Goal: Task Accomplishment & Management: Use online tool/utility

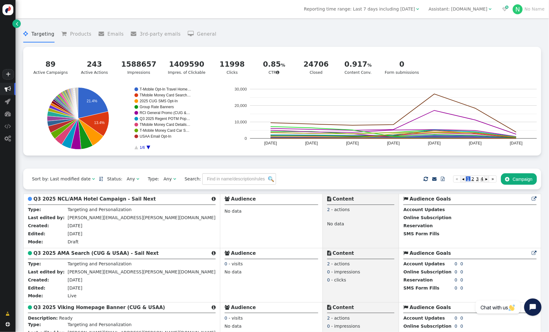
click at [442, 10] on div "Assistant: mustdotravels.com" at bounding box center [458, 9] width 59 height 7
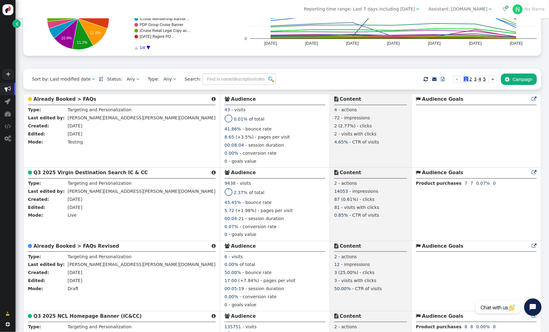
scroll to position [101, 0]
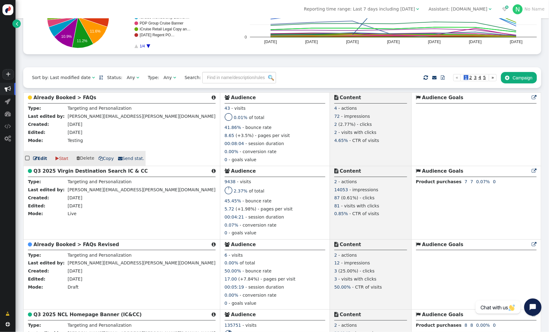
click at [68, 97] on b "Already Booked > FAQs" at bounding box center [64, 98] width 63 height 6
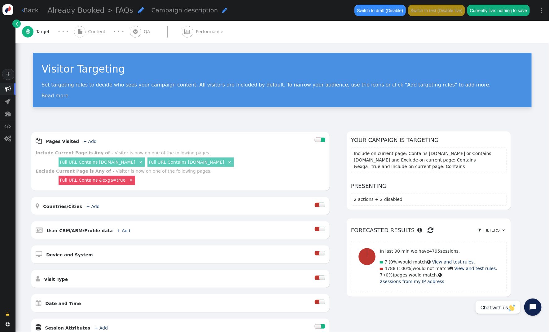
click at [91, 32] on span "Content" at bounding box center [98, 32] width 20 height 7
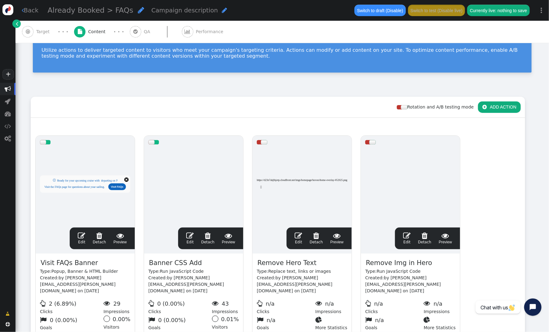
scroll to position [50, 0]
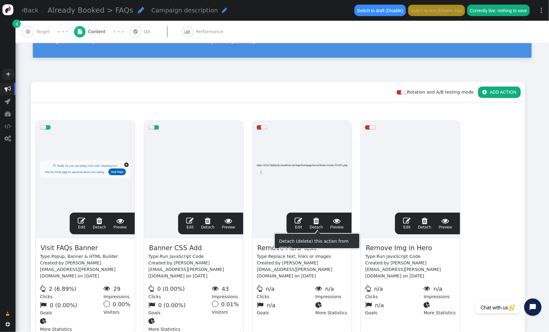
click at [319, 222] on span "" at bounding box center [316, 220] width 13 height 7
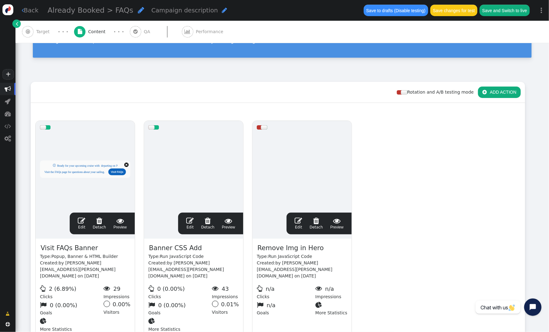
click at [317, 223] on span "" at bounding box center [316, 220] width 13 height 7
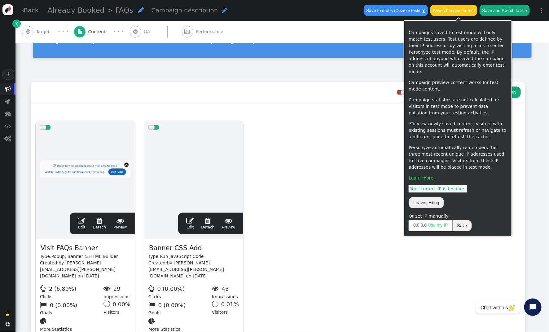
click at [453, 14] on button "Save changes for test" at bounding box center [453, 10] width 47 height 11
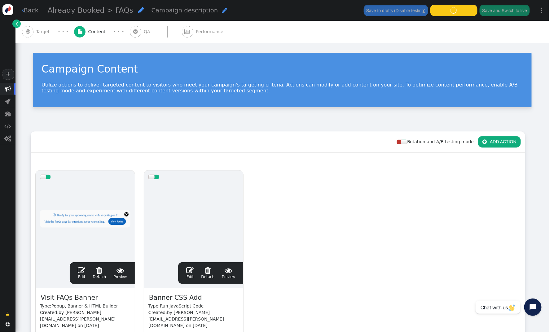
scroll to position [2, 0]
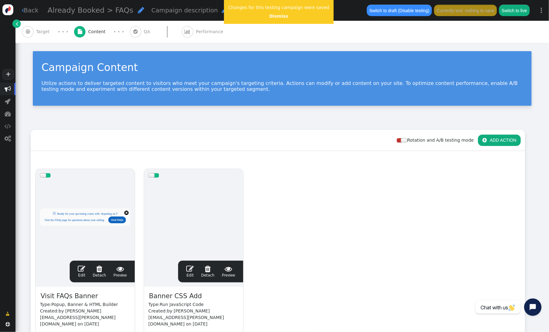
click at [83, 268] on span "" at bounding box center [81, 268] width 7 height 7
